Goal: Find specific page/section: Find specific page/section

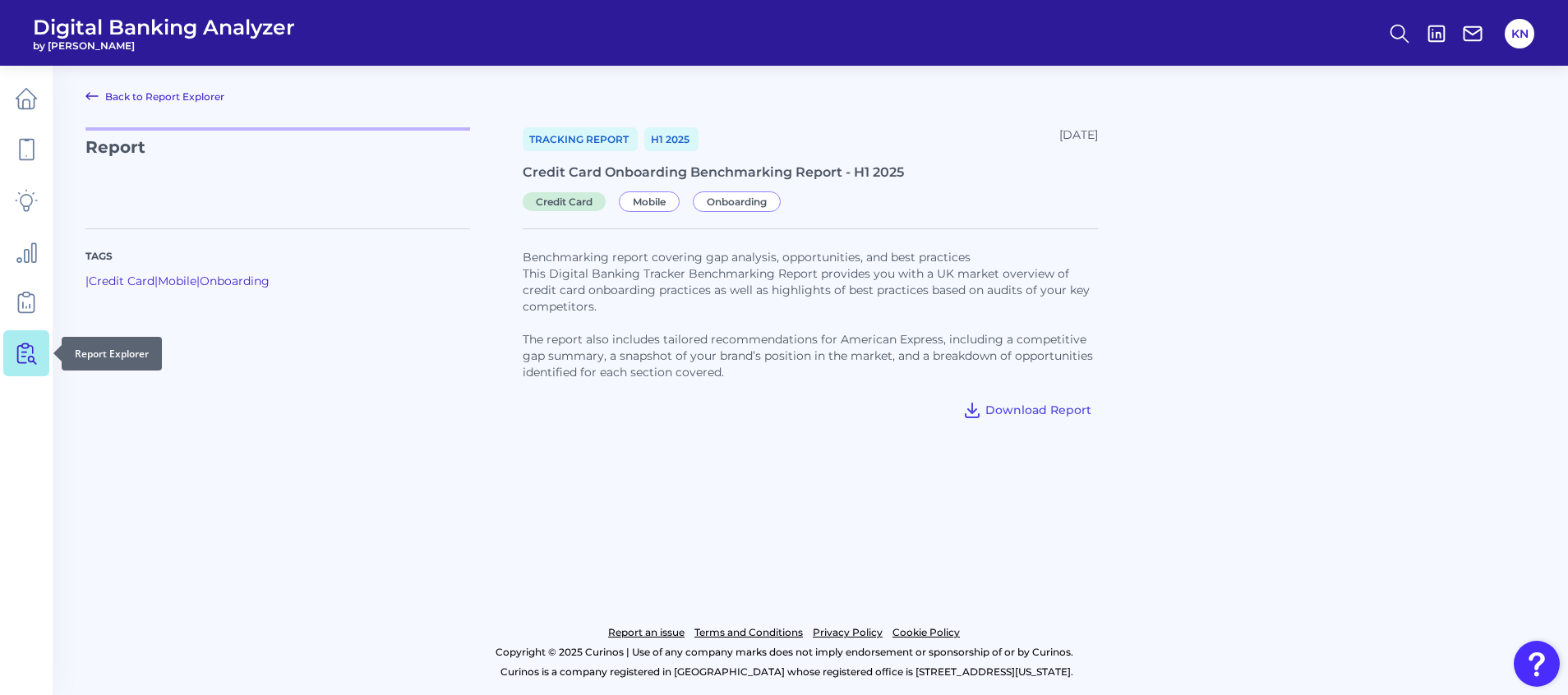
click at [18, 347] on icon at bounding box center [22, 354] width 8 height 17
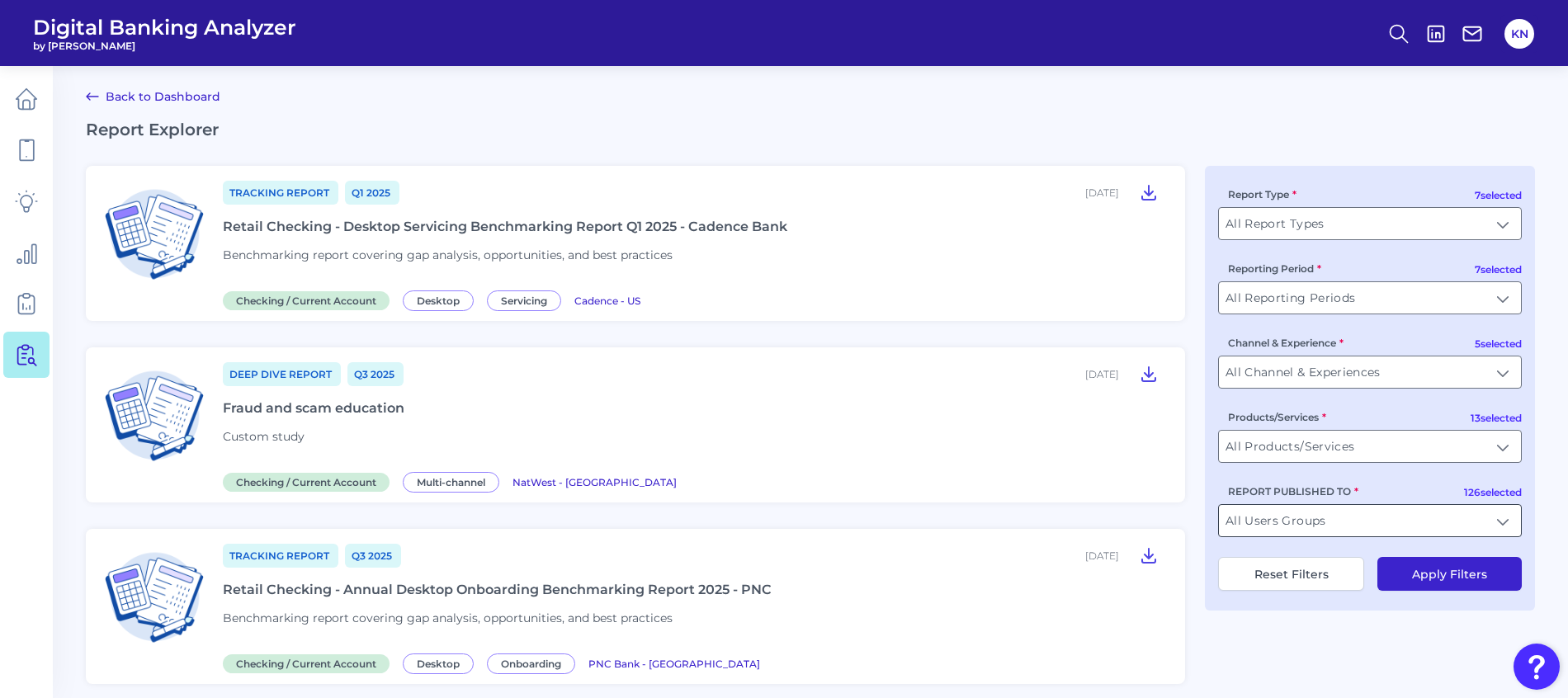
click at [1501, 524] on input "All Users Groups" at bounding box center [1370, 521] width 302 height 31
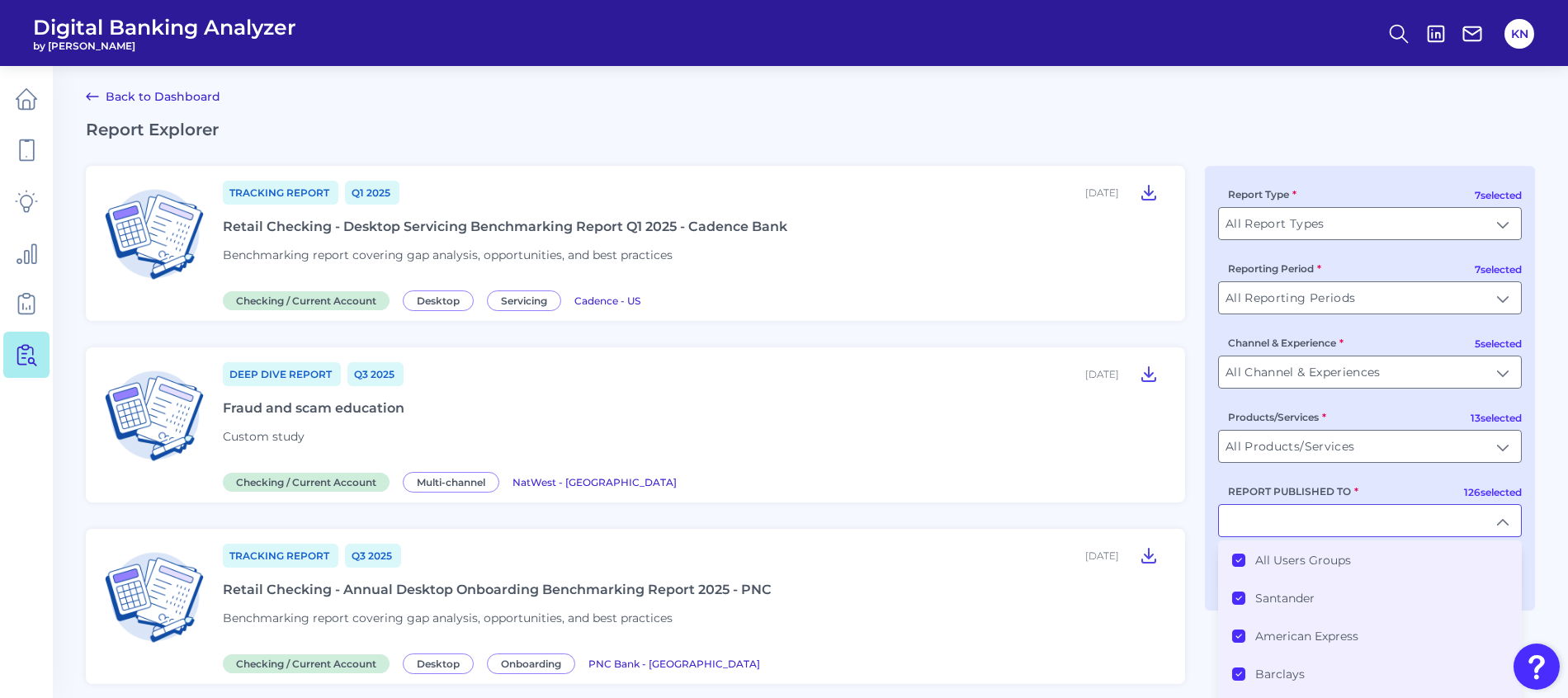
click at [1317, 551] on li "All Users Groups" at bounding box center [1370, 560] width 302 height 38
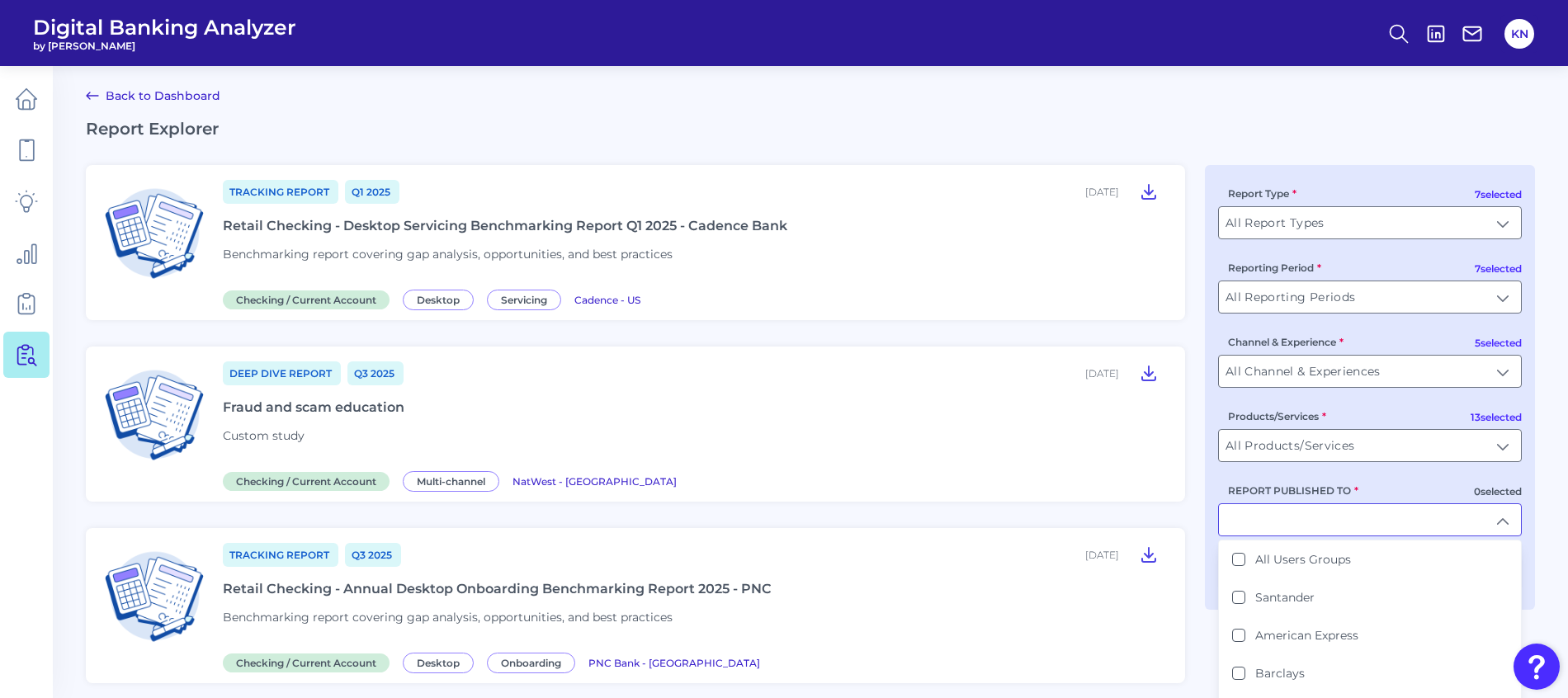
click at [1334, 530] on input "REPORT PUBLISHED TO" at bounding box center [1370, 520] width 302 height 31
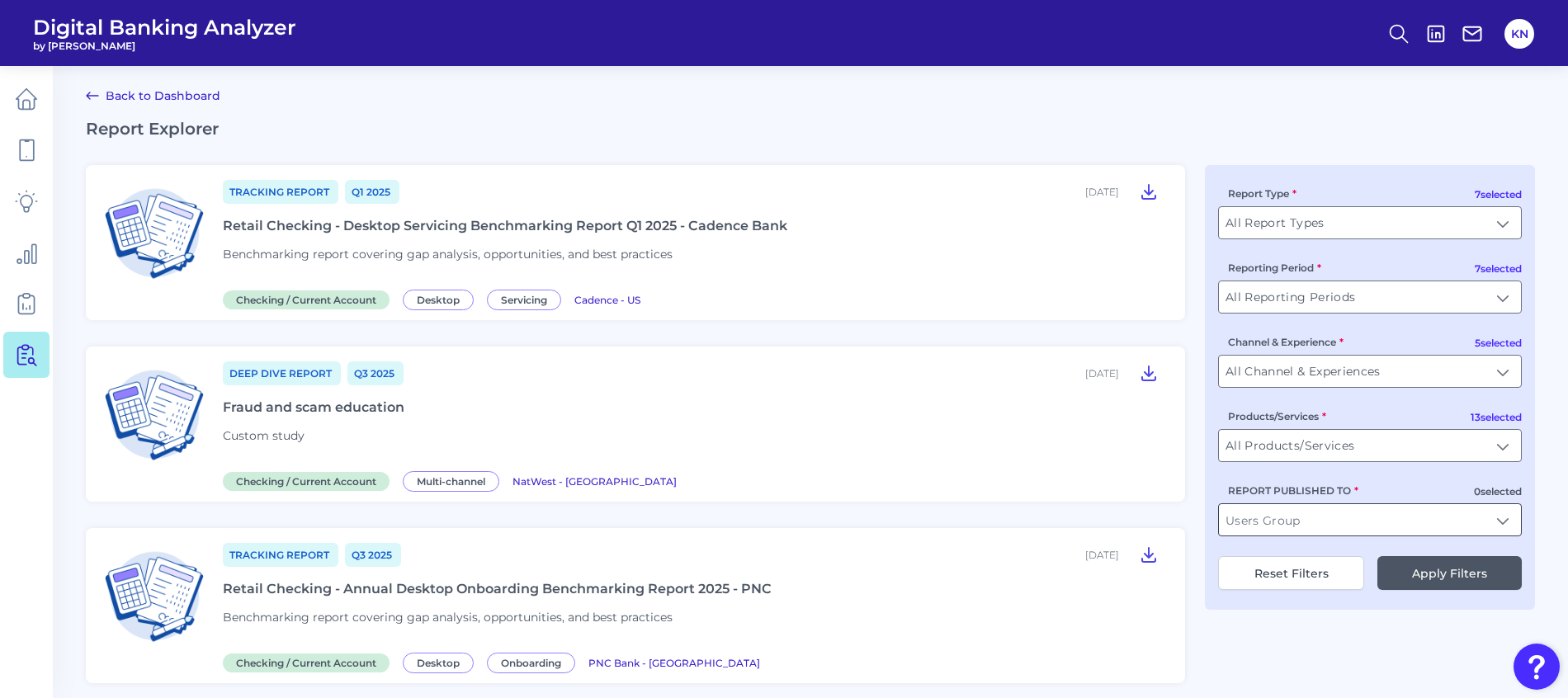
click at [1340, 521] on input "REPORT PUBLISHED TO" at bounding box center [1370, 520] width 302 height 31
click at [1279, 568] on li "HSBC" at bounding box center [1370, 559] width 302 height 38
type input "HSBC"
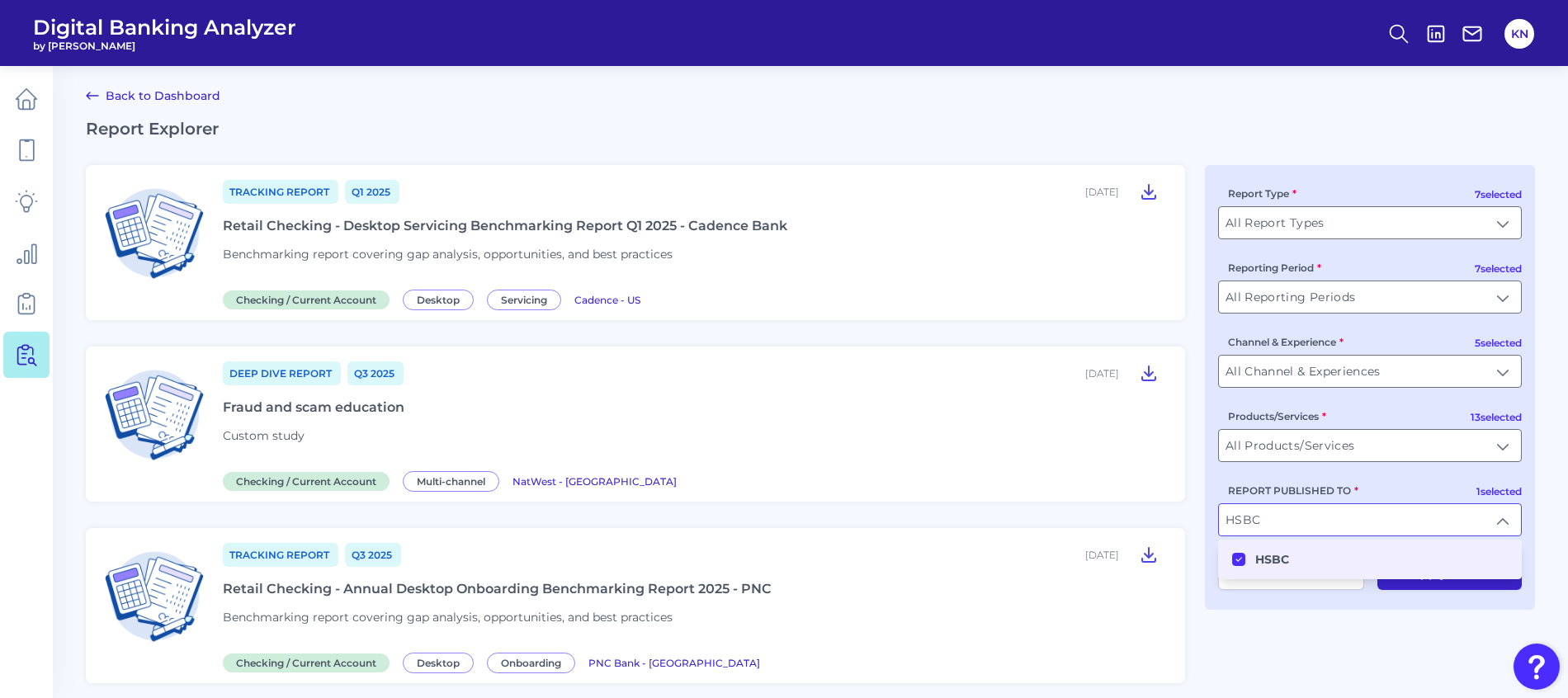
scroll to position [2, 0]
click at [1453, 576] on button "Apply Filters" at bounding box center [1449, 572] width 145 height 34
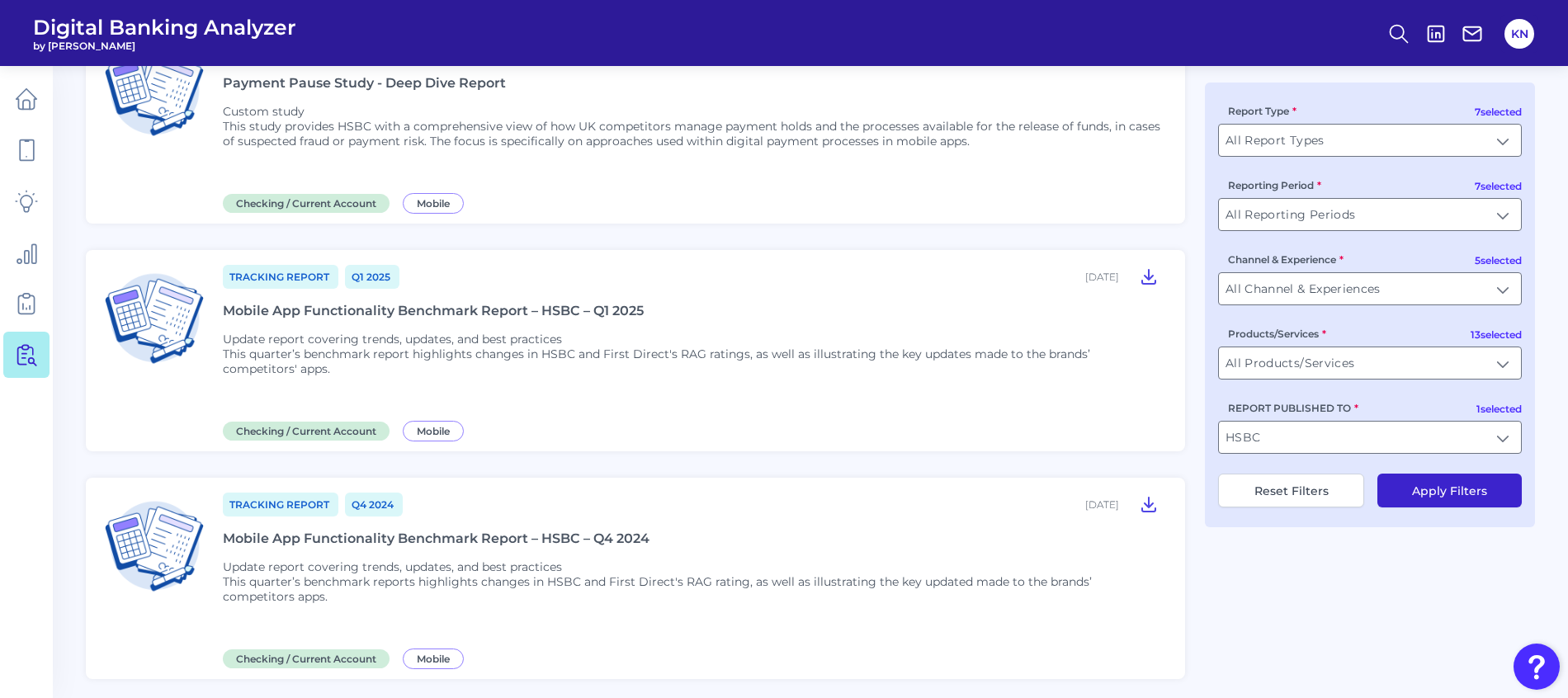
scroll to position [619, 0]
